Goal: Information Seeking & Learning: Check status

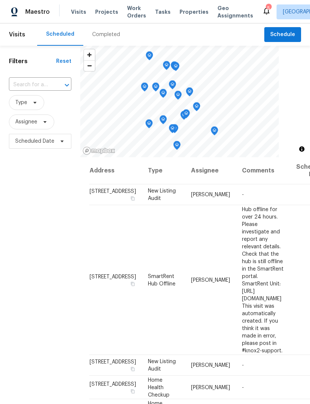
click at [108, 30] on div "Completed" at bounding box center [106, 34] width 46 height 22
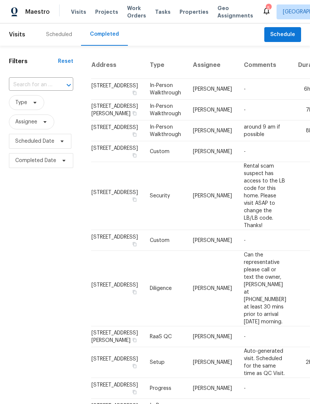
click at [32, 84] on input "text" at bounding box center [30, 85] width 43 height 12
type input "5235 caspian"
click at [36, 108] on li "5235 Caspian Springs Dr Unit 101, Las Vegas, NV 89120" at bounding box center [40, 102] width 63 height 12
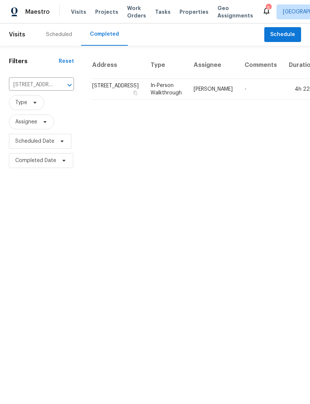
click at [154, 100] on td "In-Person Walkthrough" at bounding box center [166, 89] width 43 height 21
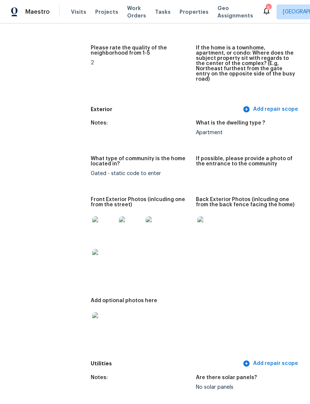
scroll to position [246, 0]
click at [99, 223] on img at bounding box center [104, 228] width 24 height 24
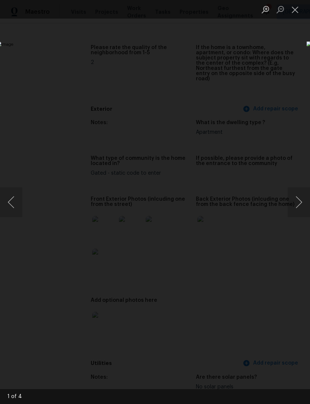
click at [295, 208] on button "Next image" at bounding box center [299, 202] width 22 height 30
click at [297, 204] on button "Next image" at bounding box center [299, 202] width 22 height 30
click at [294, 9] on button "Close lightbox" at bounding box center [295, 9] width 15 height 13
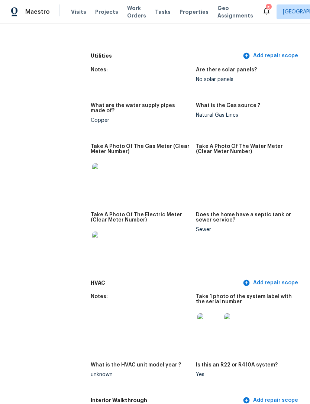
scroll to position [554, 0]
click at [233, 313] on img at bounding box center [236, 325] width 24 height 24
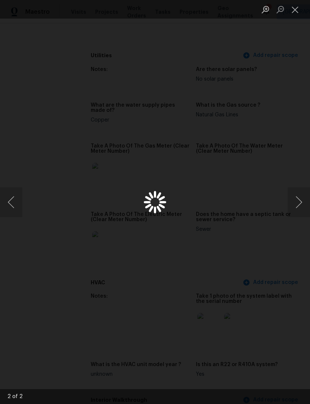
click at [295, 50] on div "Lightbox" at bounding box center [155, 202] width 310 height 404
click at [291, 13] on button "Close lightbox" at bounding box center [295, 9] width 15 height 13
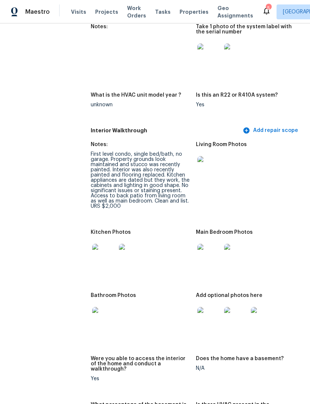
scroll to position [824, 0]
click at [209, 161] on img at bounding box center [209, 168] width 24 height 24
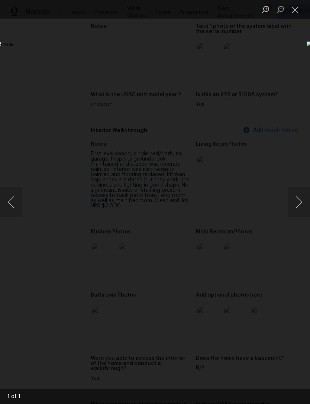
click at [294, 15] on button "Close lightbox" at bounding box center [295, 9] width 15 height 13
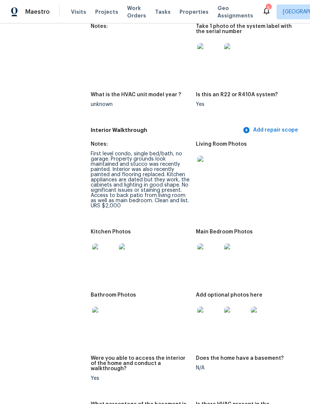
click at [100, 249] on img at bounding box center [104, 256] width 24 height 24
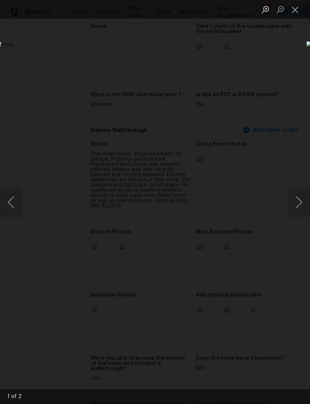
click at [293, 204] on button "Next image" at bounding box center [299, 202] width 22 height 30
click at [297, 9] on button "Close lightbox" at bounding box center [295, 9] width 15 height 13
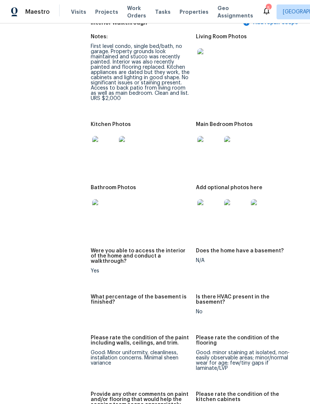
scroll to position [948, 0]
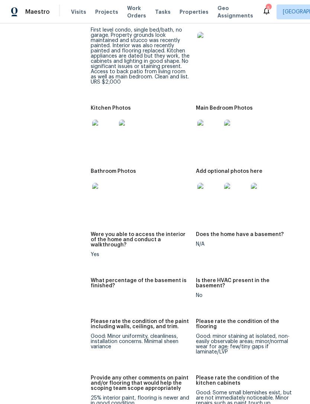
click at [96, 183] on img at bounding box center [104, 195] width 24 height 24
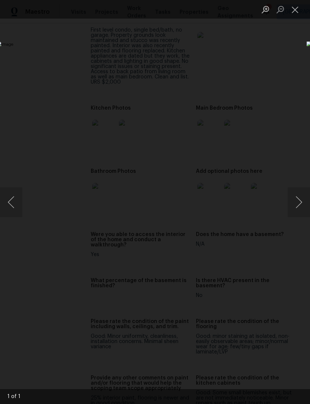
click at [298, 15] on button "Close lightbox" at bounding box center [295, 9] width 15 height 13
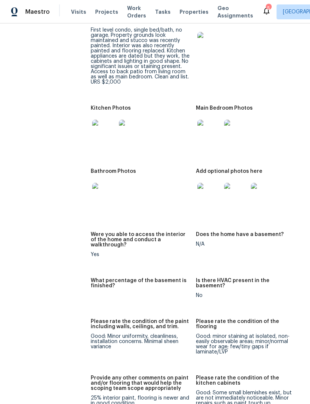
click at [205, 194] on img at bounding box center [209, 195] width 24 height 24
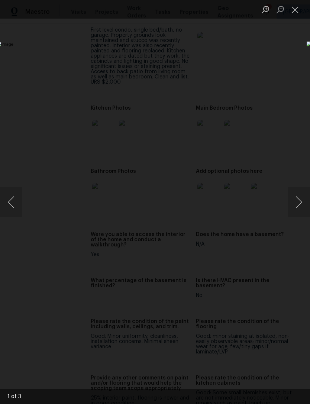
click at [294, 217] on button "Next image" at bounding box center [299, 202] width 22 height 30
click at [297, 207] on button "Next image" at bounding box center [299, 202] width 22 height 30
click at [297, 209] on button "Next image" at bounding box center [299, 202] width 22 height 30
click at [299, 212] on button "Next image" at bounding box center [299, 202] width 22 height 30
click at [297, 14] on button "Close lightbox" at bounding box center [295, 9] width 15 height 13
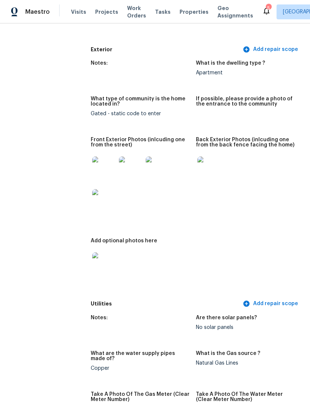
scroll to position [262, 0]
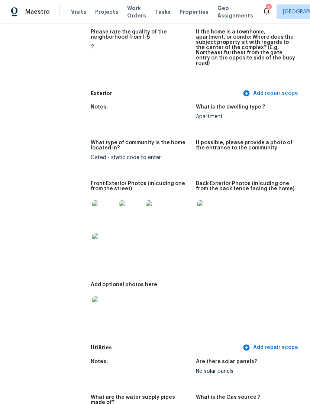
click at [76, 14] on span "Visits" at bounding box center [78, 11] width 15 height 7
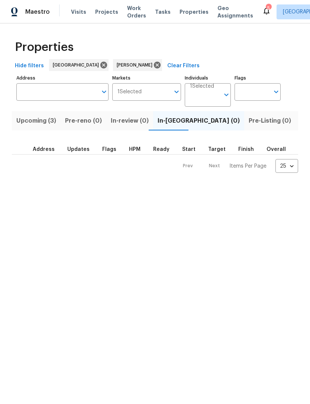
click at [36, 124] on span "Upcoming (3)" at bounding box center [36, 121] width 40 height 10
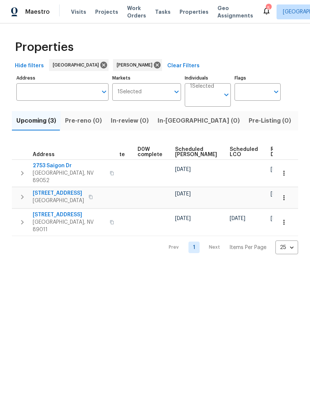
scroll to position [0, 187]
click at [271, 150] on span "Ready Date" at bounding box center [279, 152] width 16 height 10
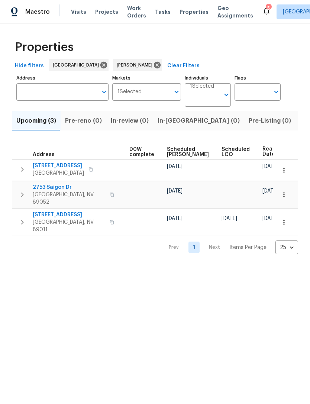
scroll to position [0, 195]
click at [173, 122] on span "In-reno (0)" at bounding box center [199, 121] width 82 height 10
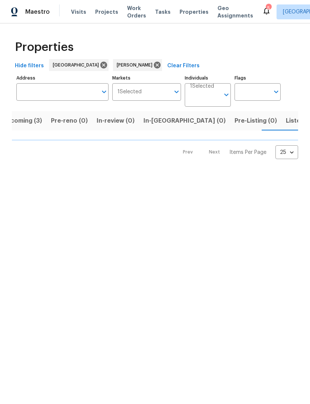
scroll to position [0, 14]
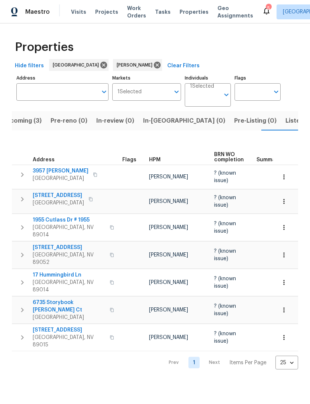
click at [70, 271] on span "17 Hummingbird Ln" at bounding box center [69, 274] width 72 height 7
click at [286, 123] on span "Listed (12)" at bounding box center [301, 121] width 30 height 10
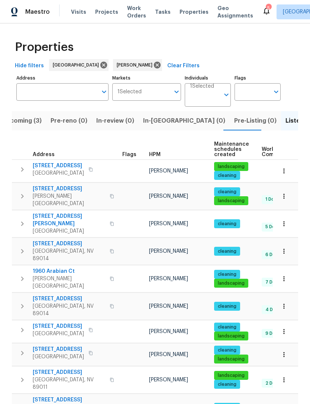
click at [153, 65] on icon at bounding box center [157, 65] width 8 height 8
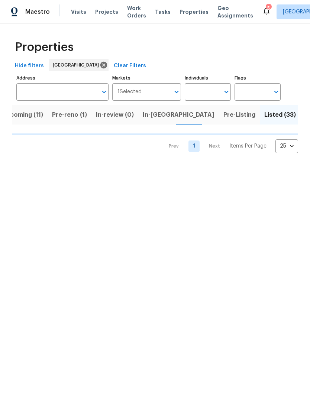
scroll to position [0, 7]
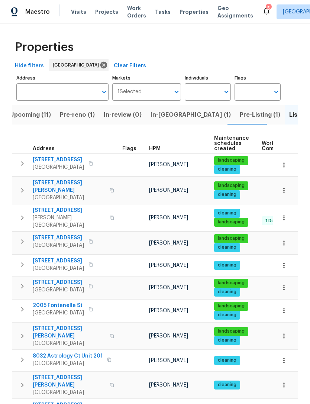
click at [34, 119] on span "Upcoming (11)" at bounding box center [30, 115] width 41 height 10
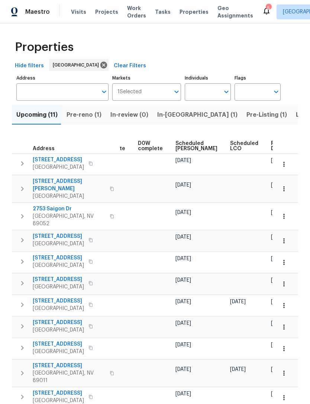
scroll to position [0, 187]
click at [271, 145] on span "Ready Date" at bounding box center [279, 146] width 16 height 10
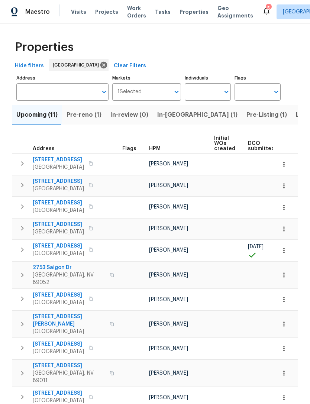
click at [286, 186] on icon "button" at bounding box center [283, 185] width 7 height 7
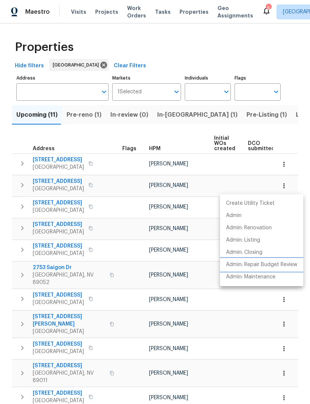
click at [276, 267] on p "Admin: Repair Budget Review" at bounding box center [261, 265] width 71 height 8
click at [170, 115] on div at bounding box center [155, 202] width 310 height 404
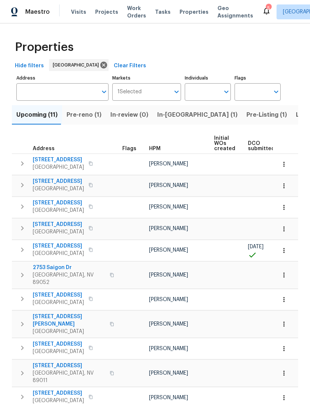
click at [206, 96] on input "Individuals" at bounding box center [202, 91] width 35 height 17
type input "julian"
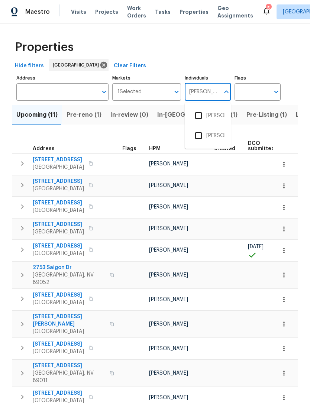
click at [195, 115] on input "checkbox" at bounding box center [199, 116] width 16 height 16
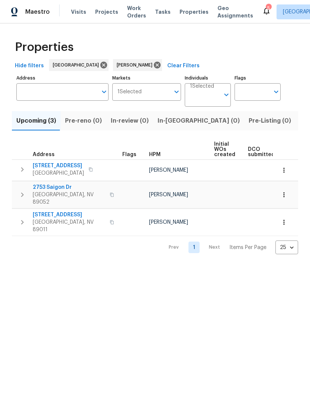
click at [175, 125] on span "In-reno (0)" at bounding box center [199, 121] width 82 height 10
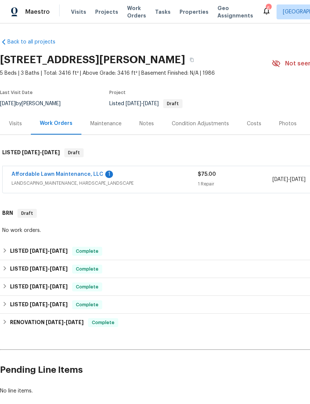
click at [84, 175] on link "Affordable Lawn Maintenance, LLC" at bounding box center [58, 174] width 92 height 5
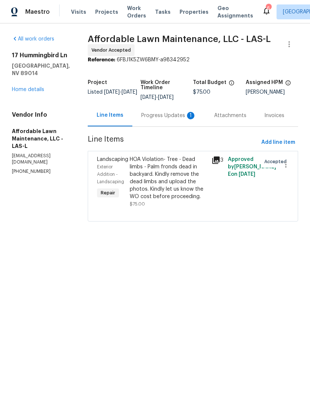
click at [174, 116] on div "Progress Updates 1" at bounding box center [168, 115] width 55 height 7
